Goal: Task Accomplishment & Management: Use online tool/utility

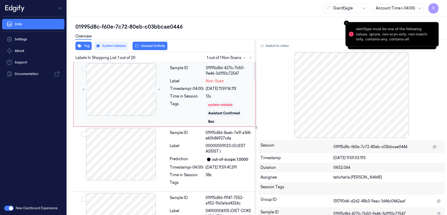
click at [231, 104] on div "system-mistake" at bounding box center [220, 104] width 24 height 5
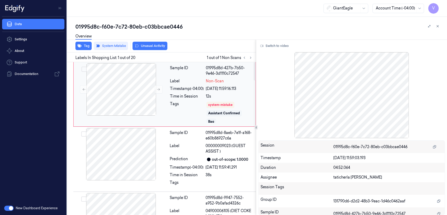
click at [230, 95] on div "12s" at bounding box center [229, 95] width 47 height 5
click at [156, 89] on button at bounding box center [158, 89] width 8 height 8
click at [270, 45] on button "Switch to video" at bounding box center [274, 46] width 33 height 8
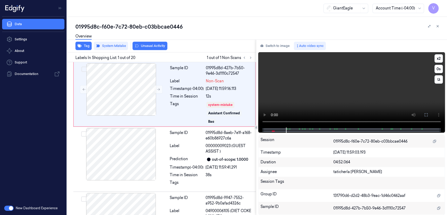
click at [266, 130] on div at bounding box center [351, 129] width 176 height 5
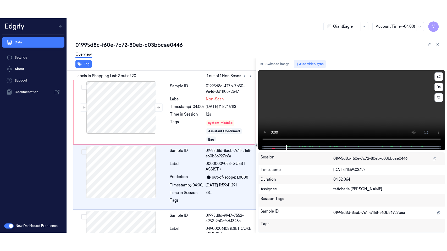
scroll to position [20, 0]
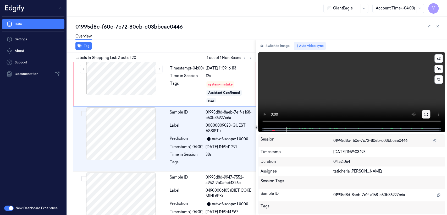
click at [424, 115] on icon at bounding box center [425, 113] width 3 height 3
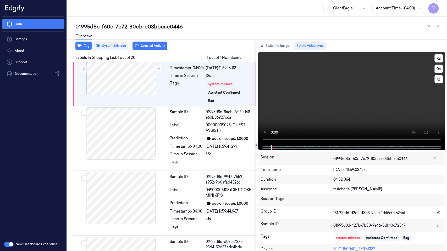
scroll to position [0, 0]
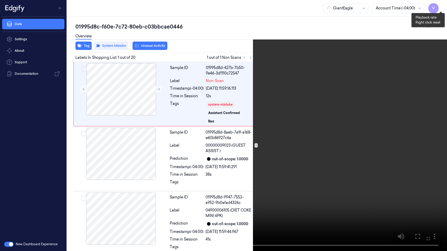
click at [440, 5] on button "x 2" at bounding box center [440, 6] width 8 height 8
click at [112, 182] on video at bounding box center [223, 125] width 447 height 251
click at [442, 6] on button "x 4" at bounding box center [440, 6] width 8 height 8
click at [442, 6] on button "x 1" at bounding box center [440, 6] width 8 height 8
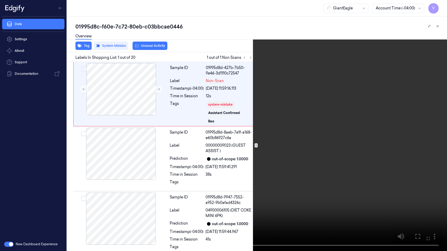
click at [317, 109] on video at bounding box center [223, 125] width 447 height 251
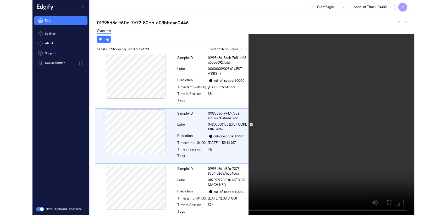
scroll to position [67, 0]
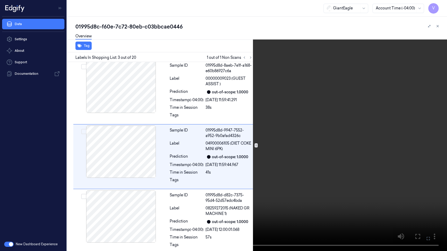
click at [0, 0] on button at bounding box center [0, 0] width 0 height 0
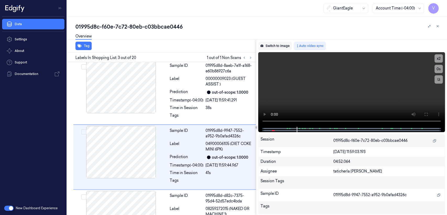
click at [284, 47] on button "Switch to image" at bounding box center [274, 46] width 33 height 8
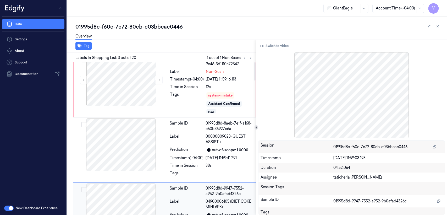
scroll to position [0, 0]
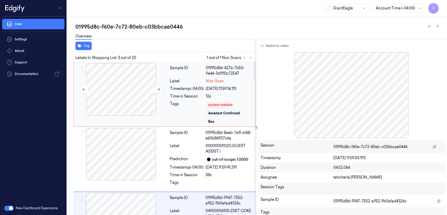
click at [146, 98] on div at bounding box center [121, 89] width 93 height 52
